Goal: Task Accomplishment & Management: Manage account settings

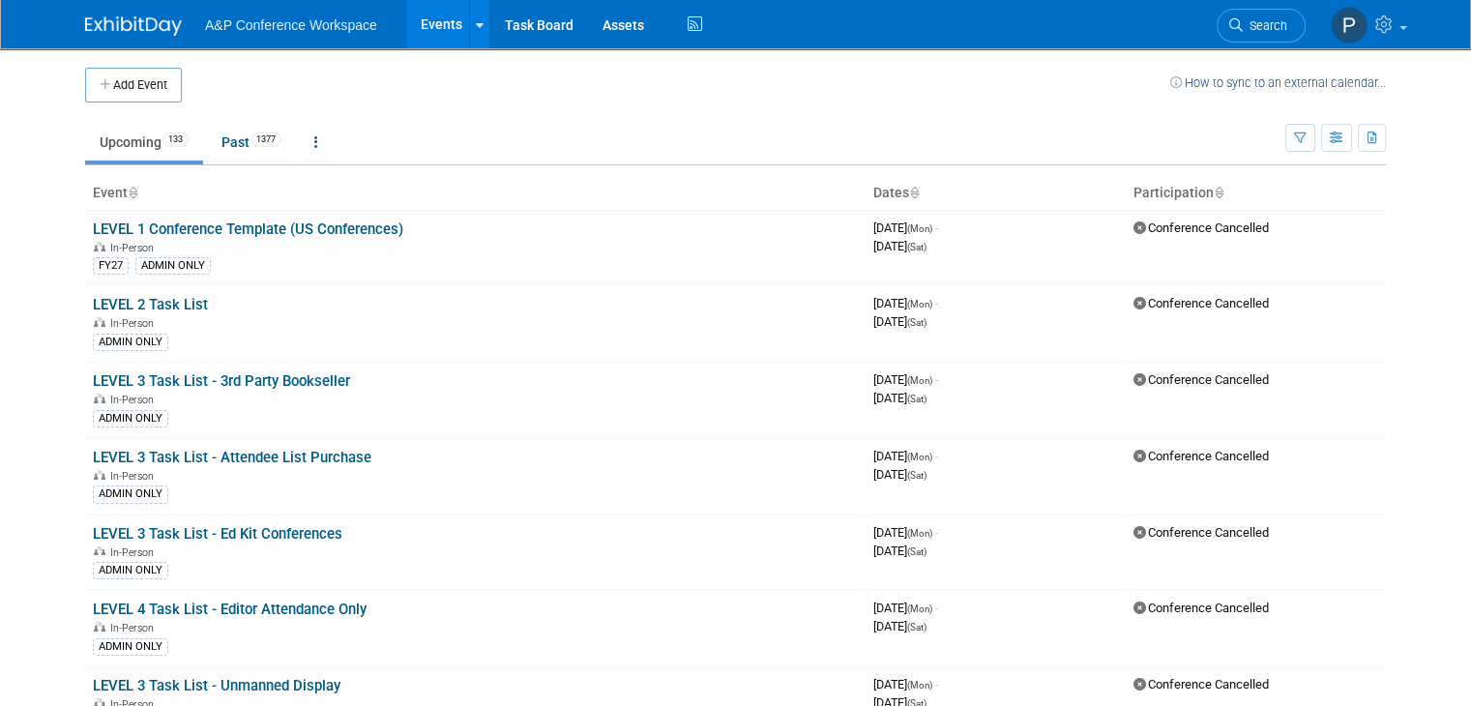
scroll to position [6823, 0]
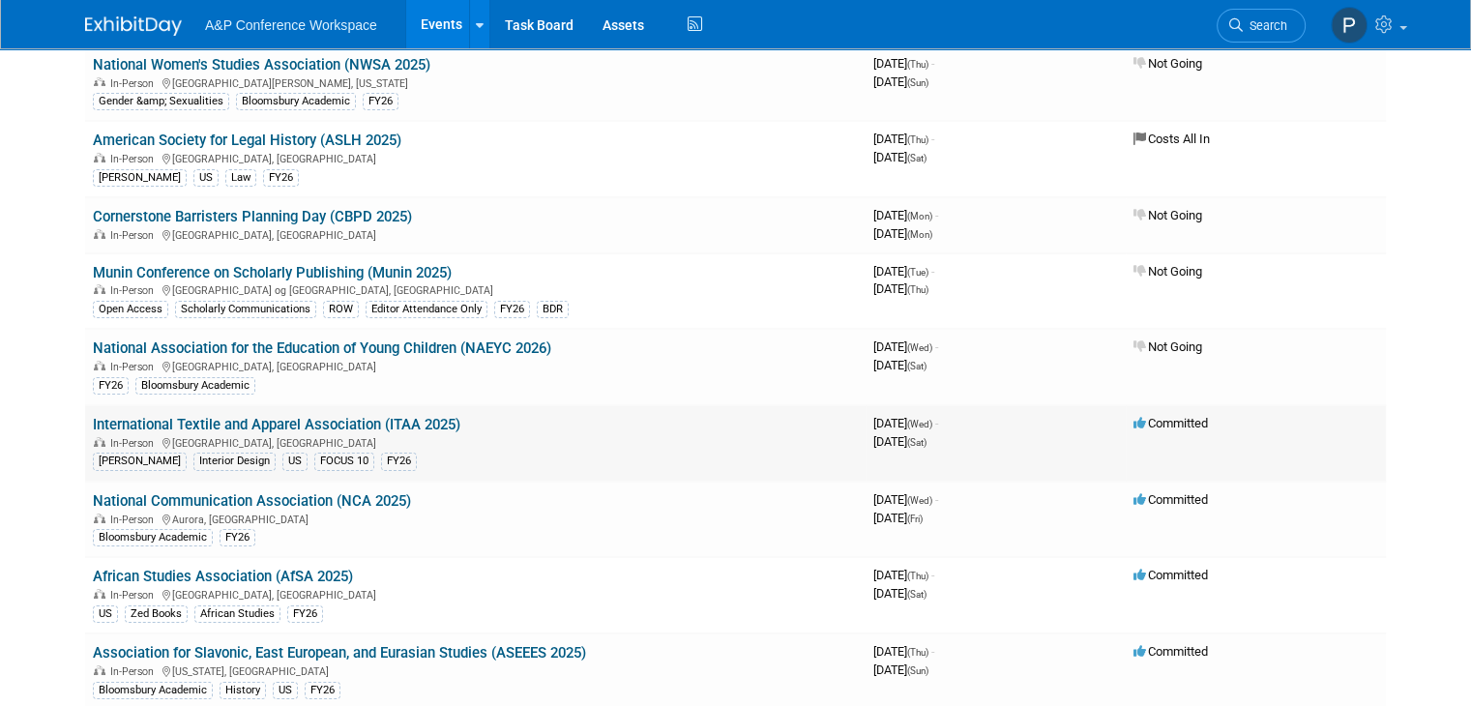
click at [309, 416] on link "International Textile and Apparel Association (ITAA 2025)" at bounding box center [276, 424] width 367 height 17
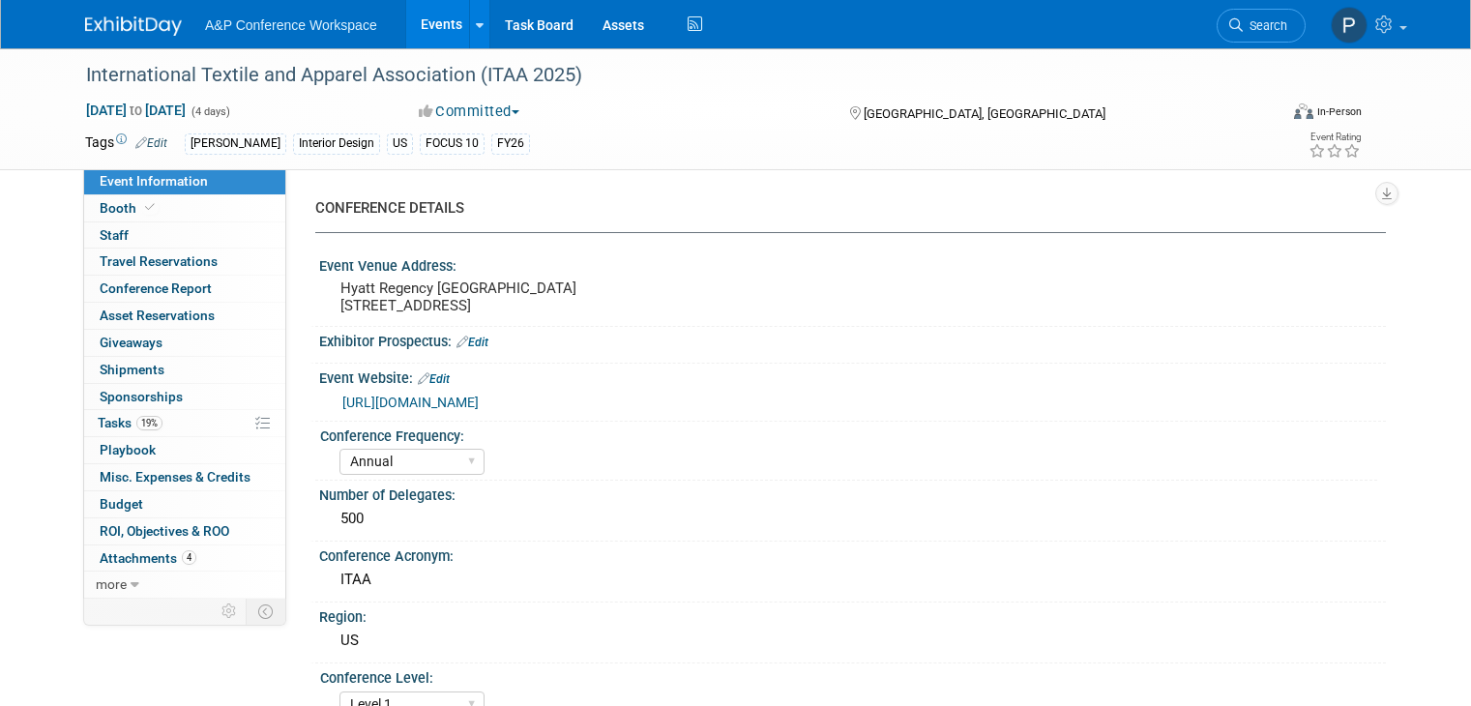
select select "Annual"
select select "Level 1"
select select "In-Person Booth"
select select "Fashion"
select select "[PERSON_NAME] Books"
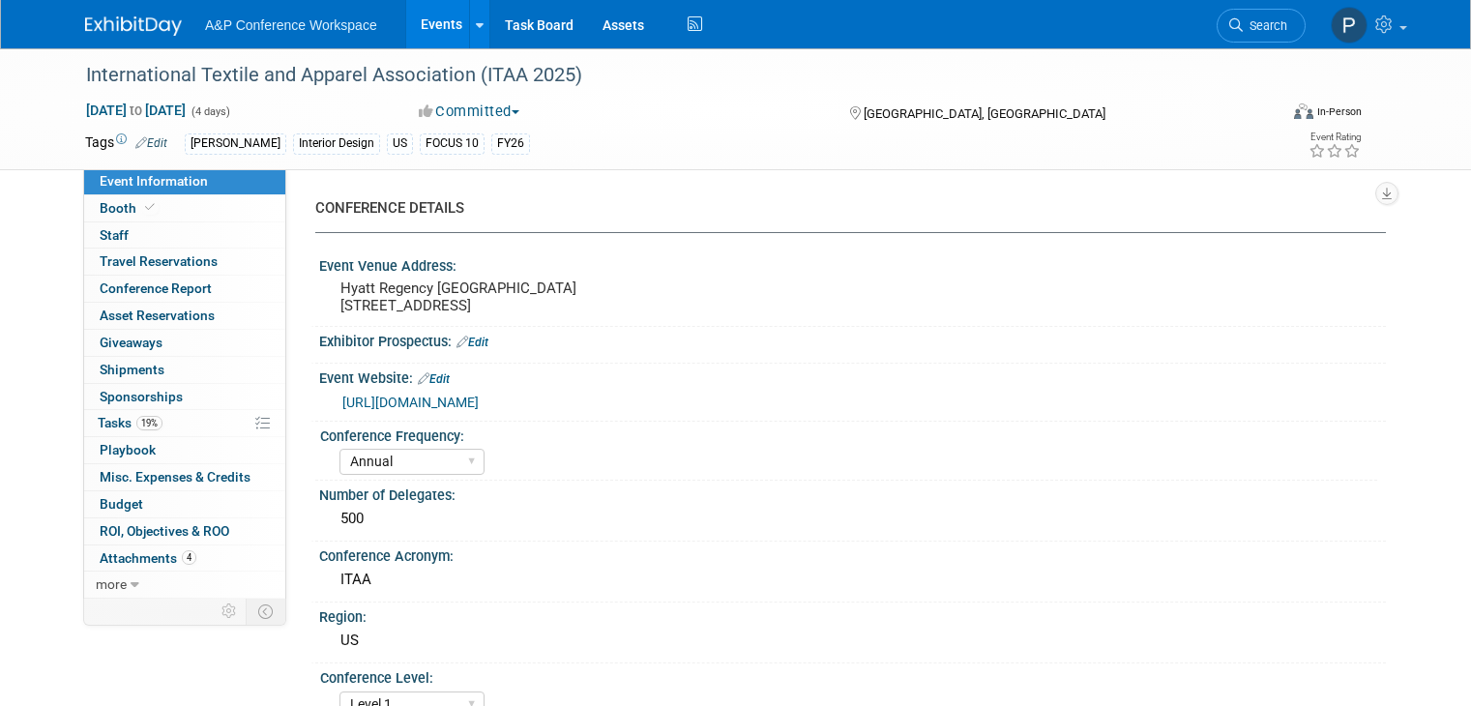
select select "[PERSON_NAME]"
select select "Katie Dean"
select select "Brand/Subject Presence​"
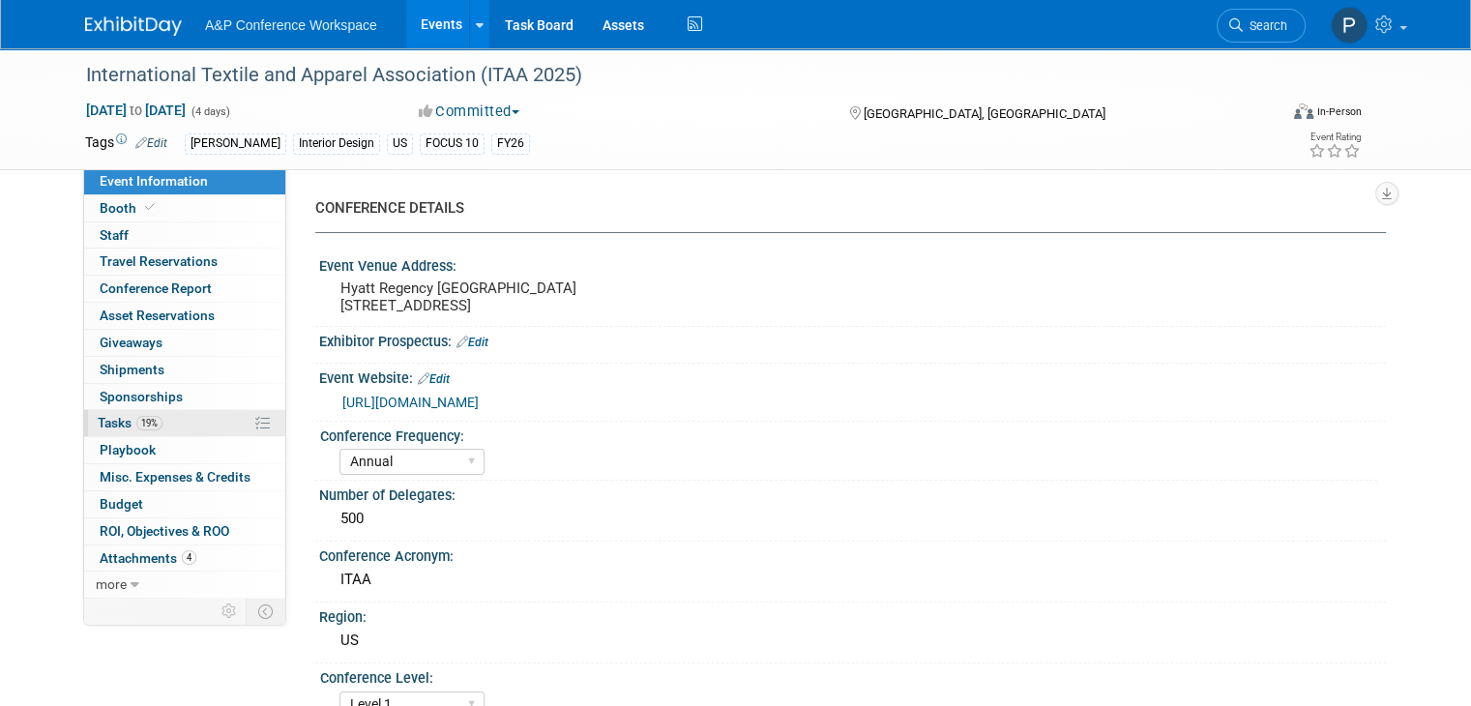
click at [189, 411] on link "19% Tasks 19%" at bounding box center [184, 423] width 201 height 26
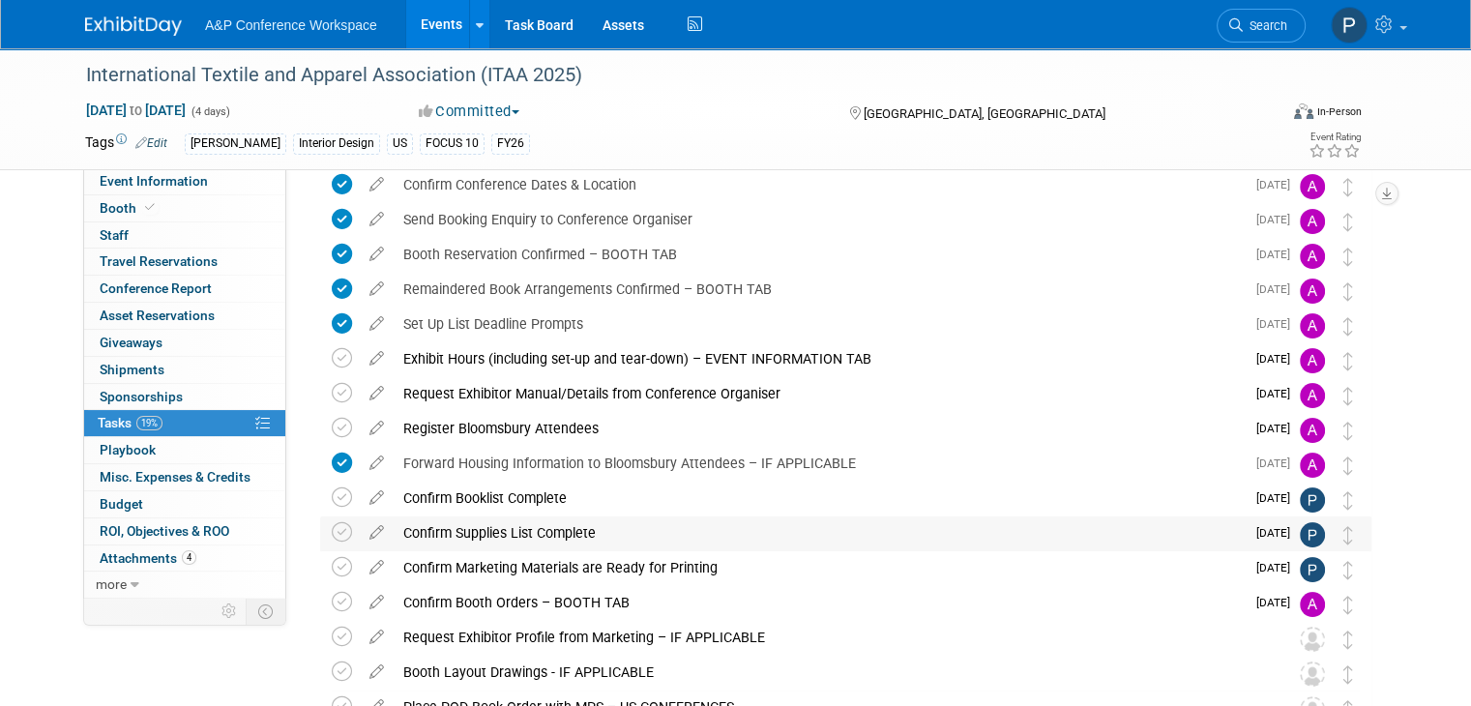
scroll to position [290, 0]
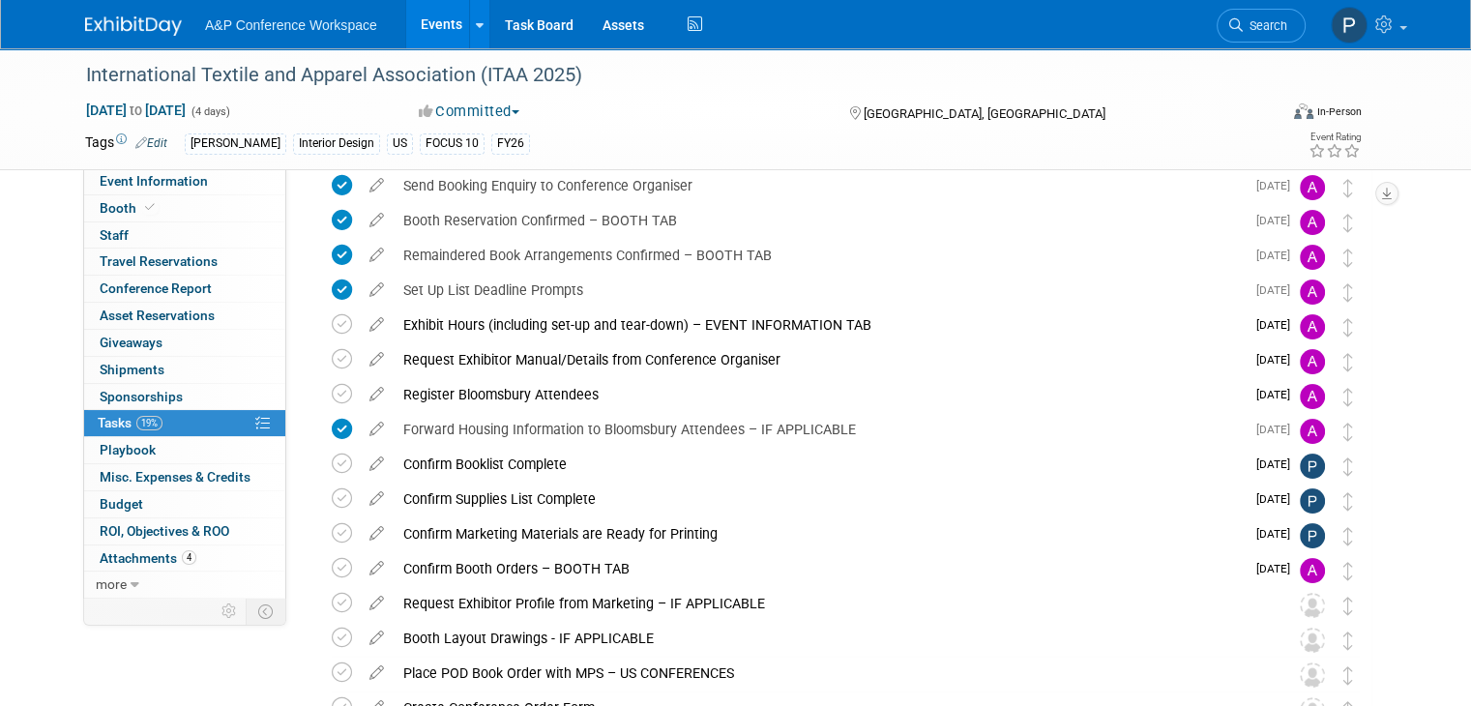
click at [272, 645] on div "Event Information Event Info Booth Booth 0 Staff 0 Staff 0 Travel Reservations …" at bounding box center [736, 438] width 1330 height 1361
click at [149, 184] on span "Event Information" at bounding box center [154, 180] width 108 height 15
select select "Annual"
select select "Level 1"
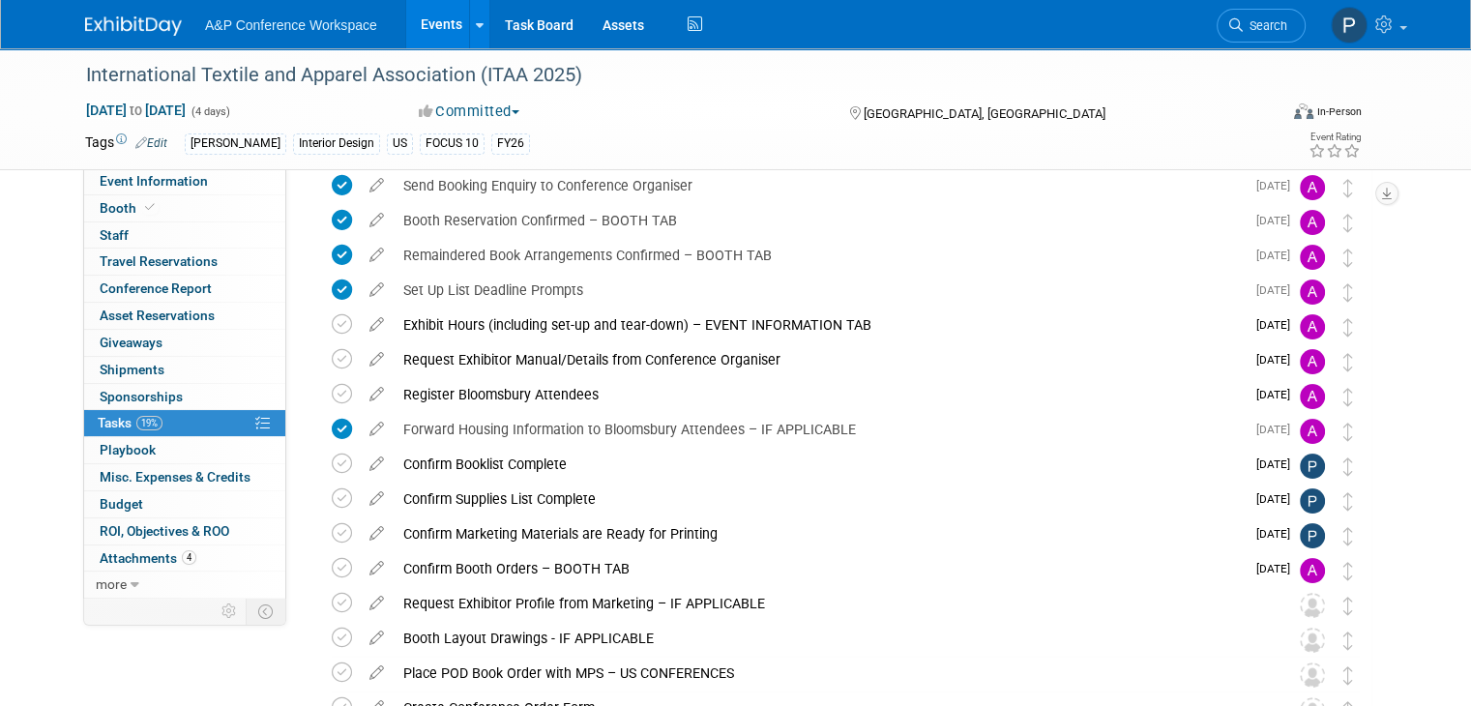
select select "In-Person Booth"
select select "Fashion"
select select "Fairchild Books"
select select "Amanda Oney"
select select "Paige Papandrea"
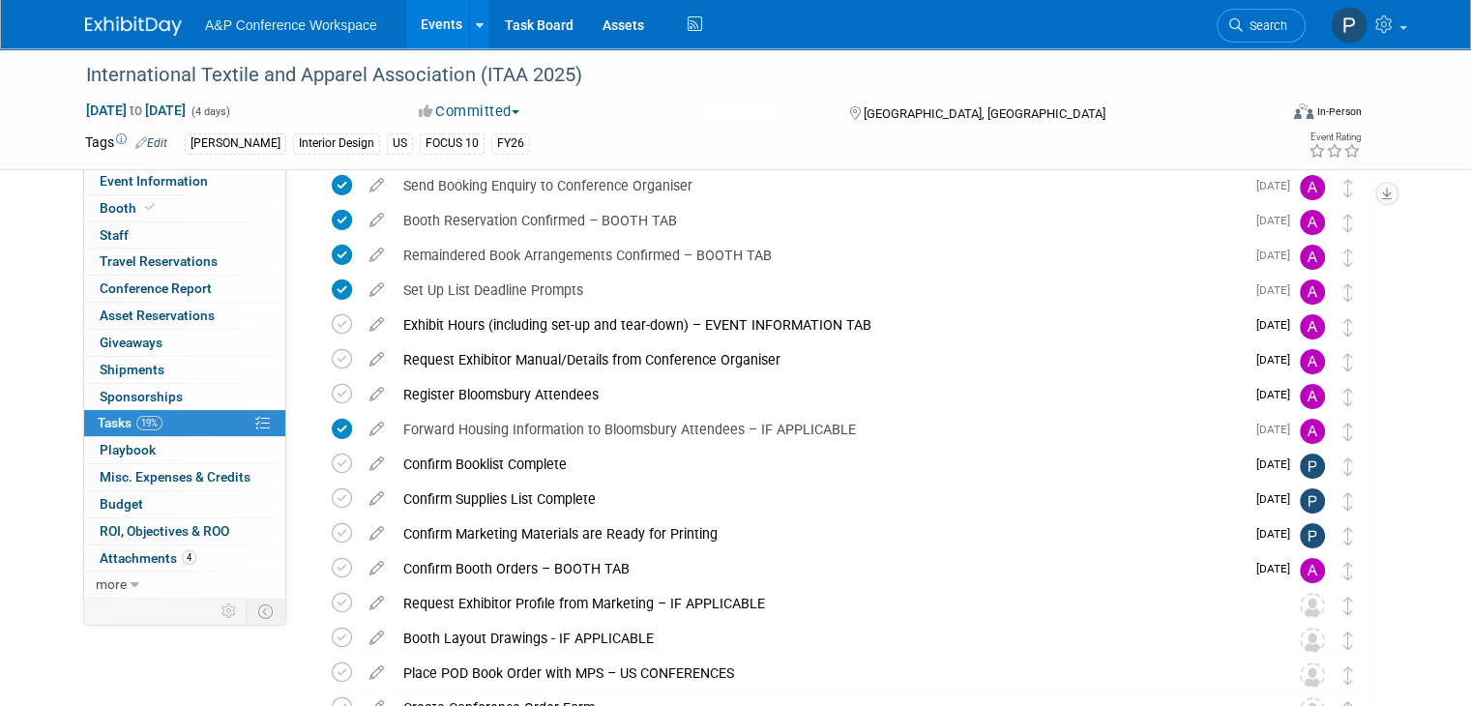
select select "Katie Dean"
select select "Brand/Subject Presence​"
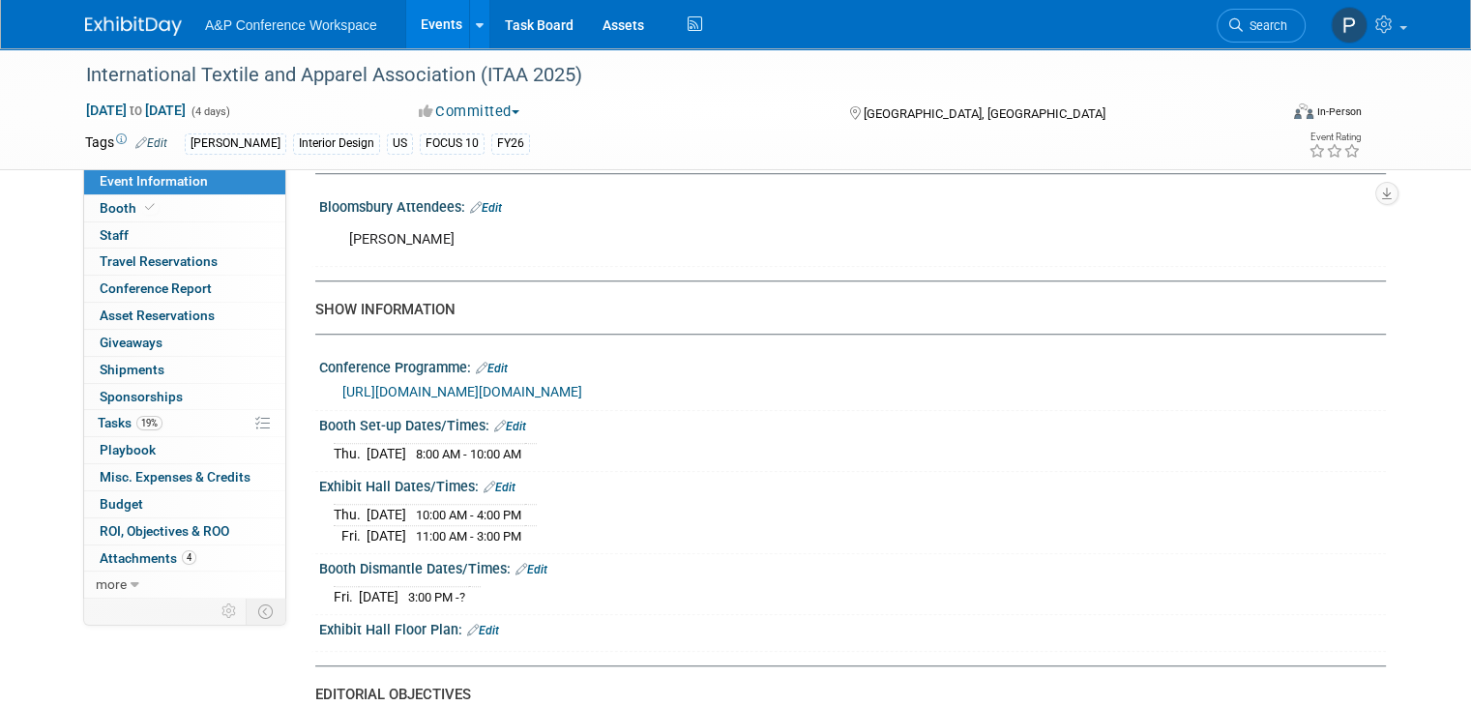
scroll to position [1547, 0]
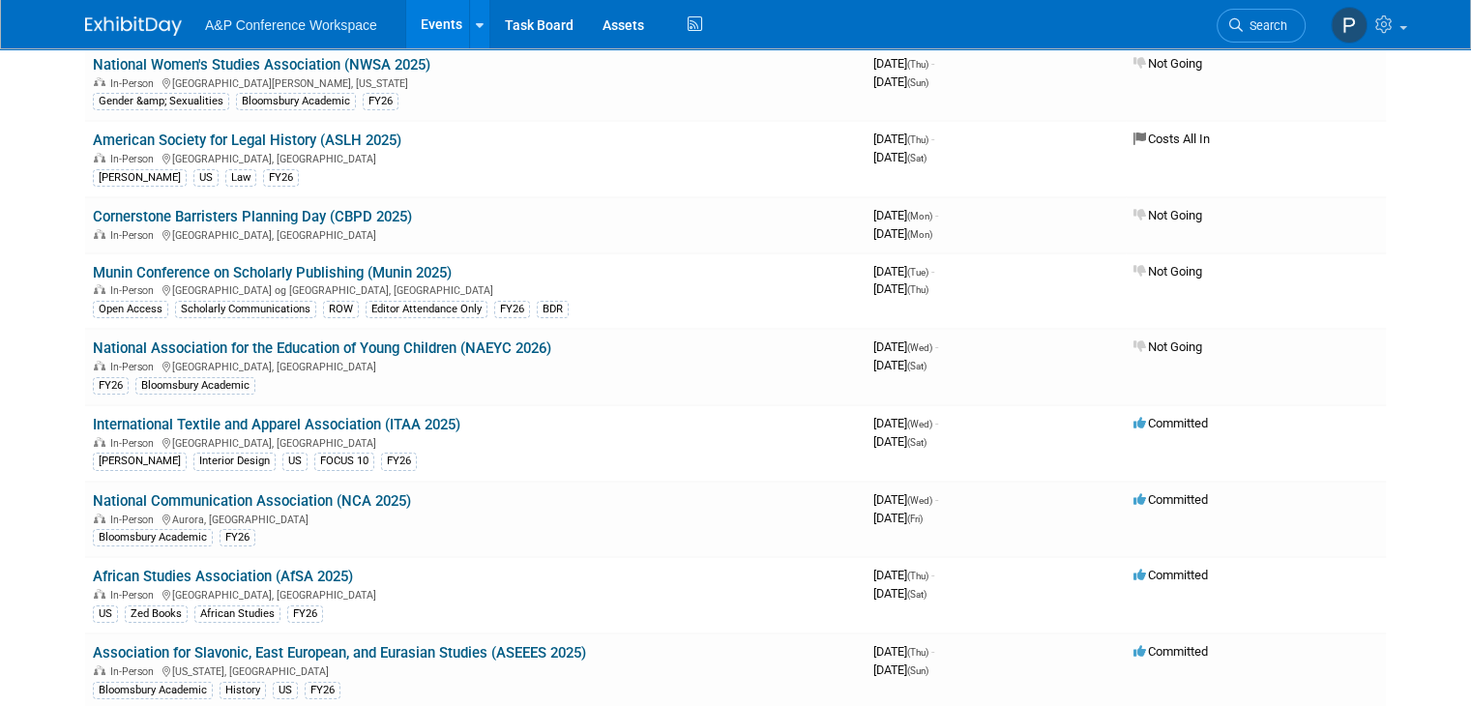
scroll to position [6821, 0]
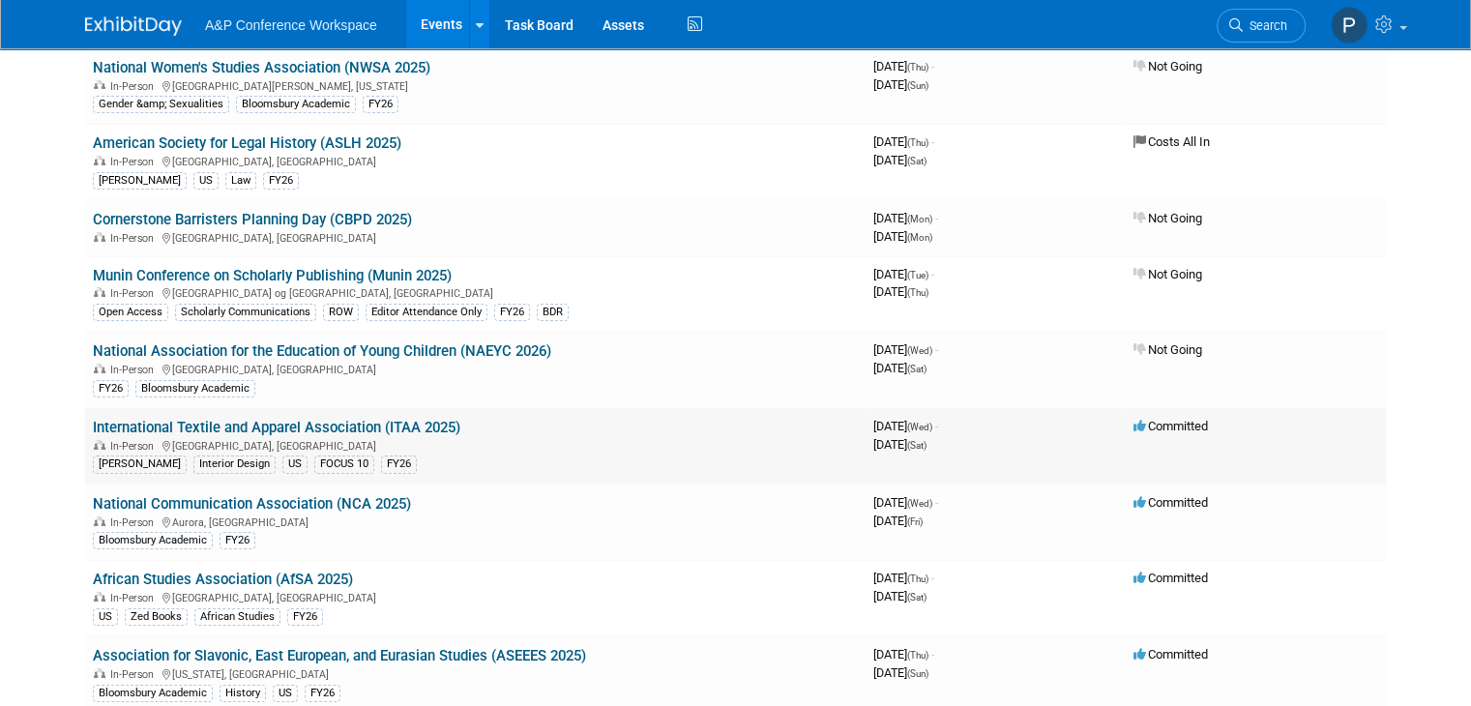
click at [396, 419] on link "International Textile and Apparel Association (ITAA 2025)" at bounding box center [276, 427] width 367 height 17
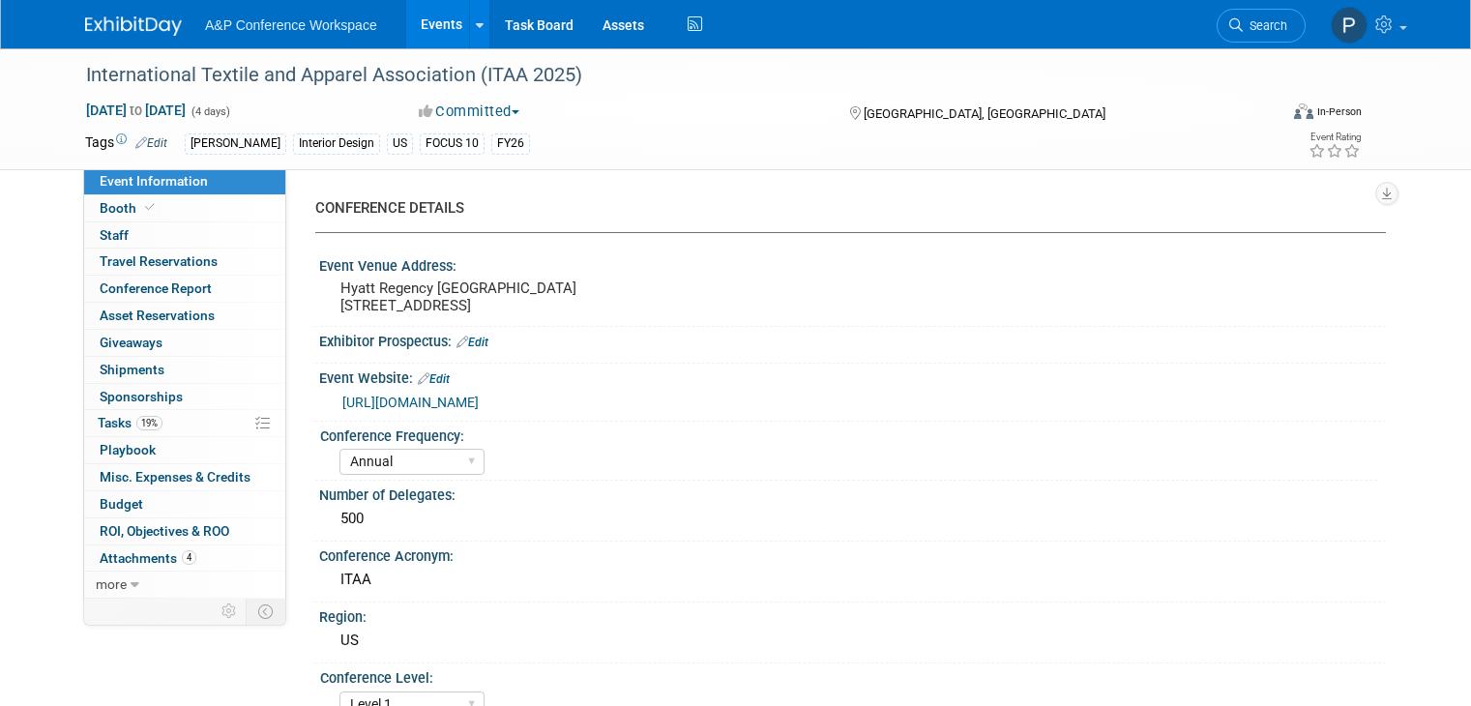
select select "Annual"
select select "Level 1"
select select "In-Person Booth"
select select "Fashion"
select select "Fairchild Books"
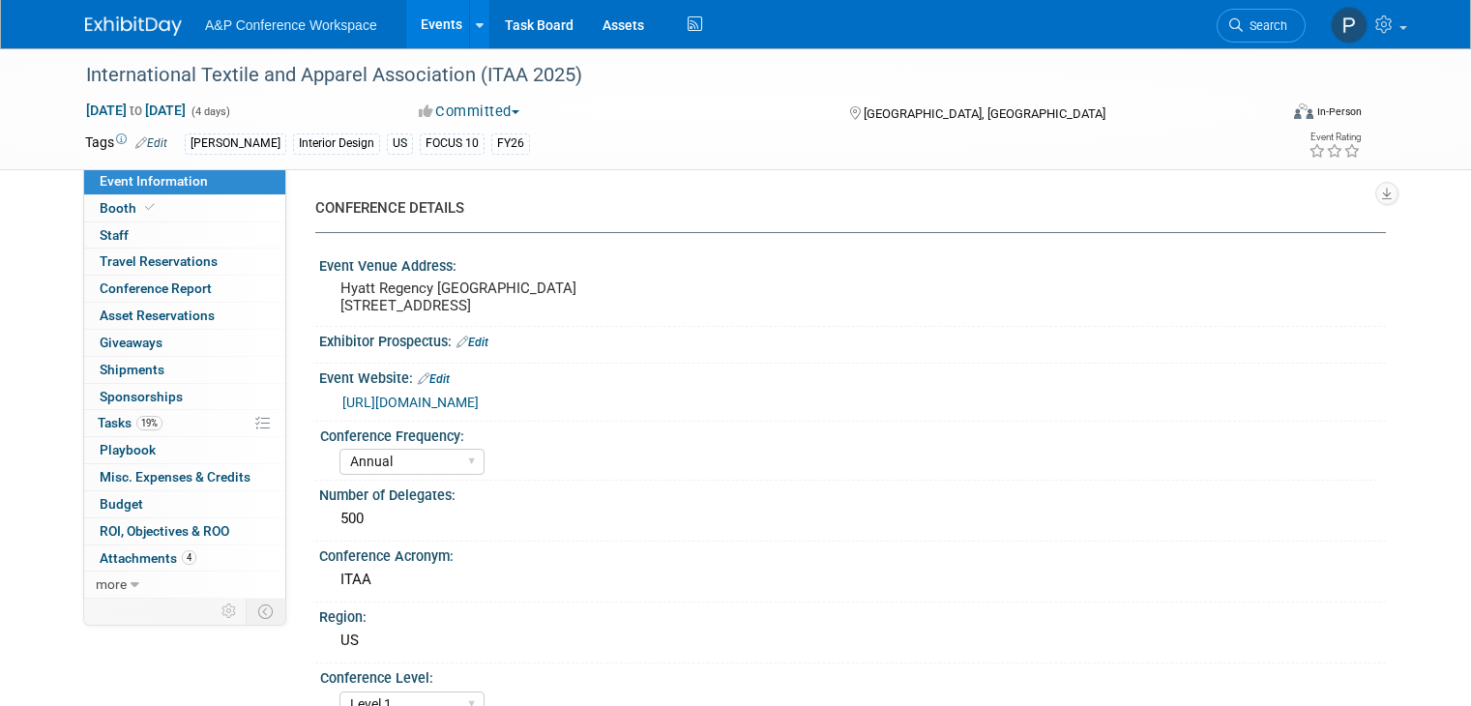
select select "Amanda Oney"
select select "Paige Papandrea"
select select "Katie Dean"
select select "Brand/Subject Presence​"
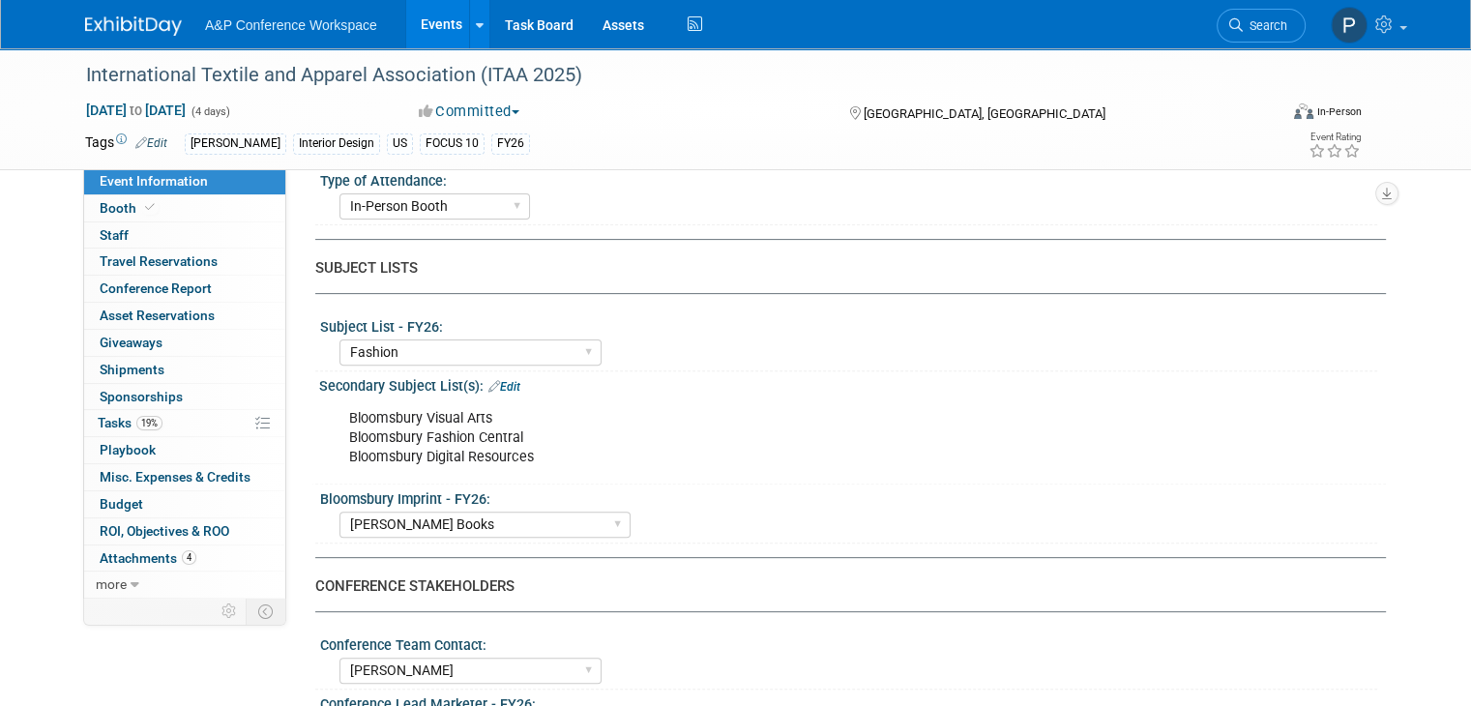
scroll to position [580, 0]
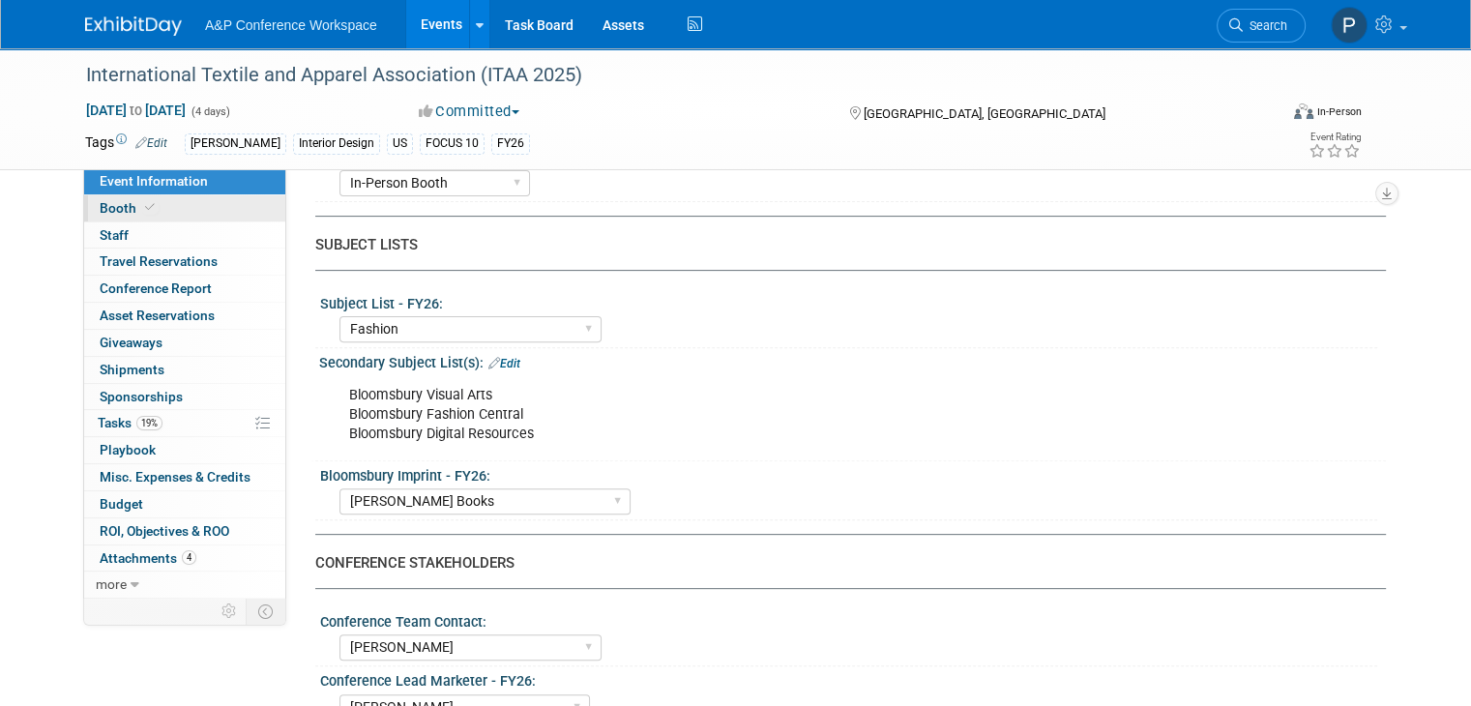
click at [141, 214] on span at bounding box center [149, 207] width 17 height 15
select select "FBAP"
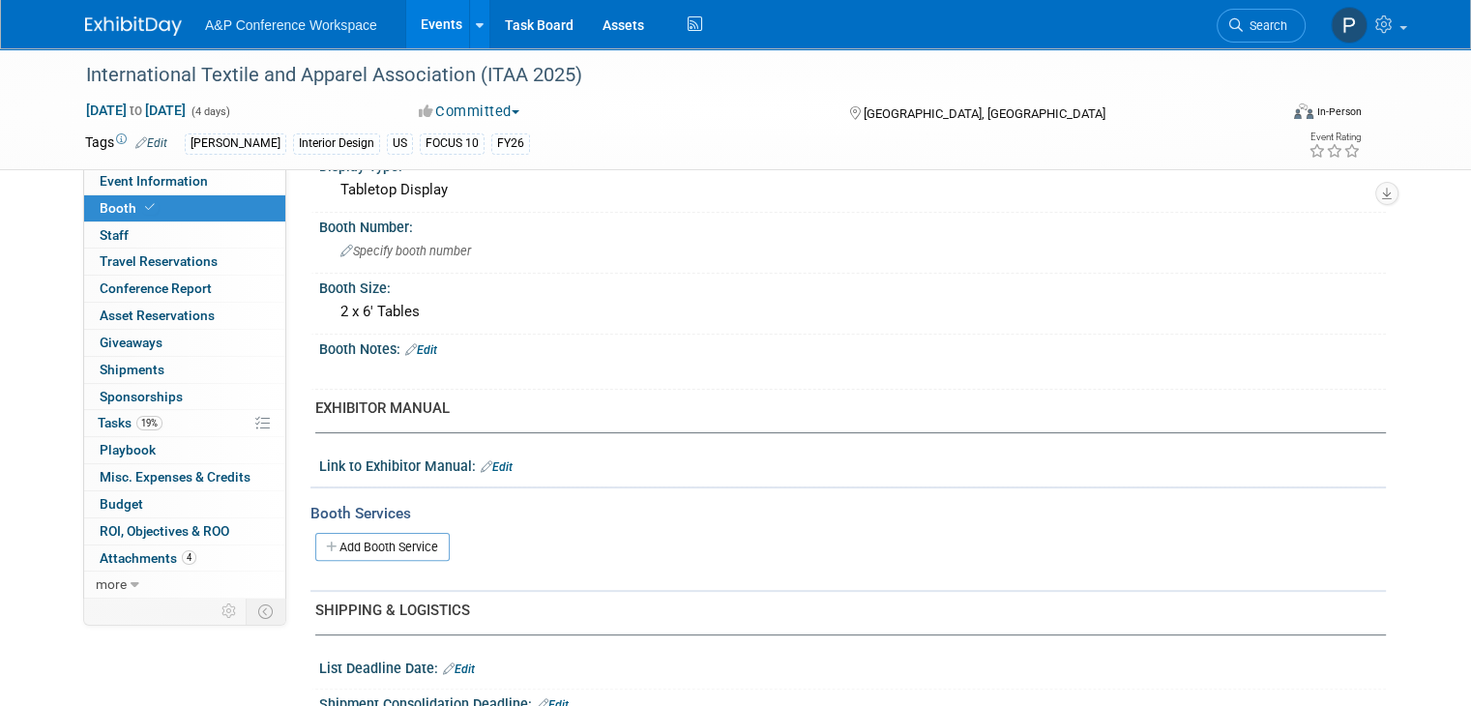
scroll to position [387, 0]
